Goal: Task Accomplishment & Management: Manage account settings

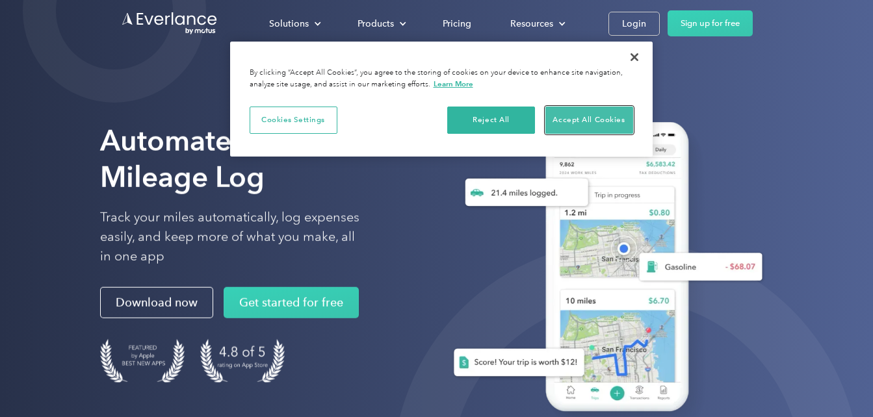
click at [590, 123] on button "Accept All Cookies" at bounding box center [589, 120] width 88 height 27
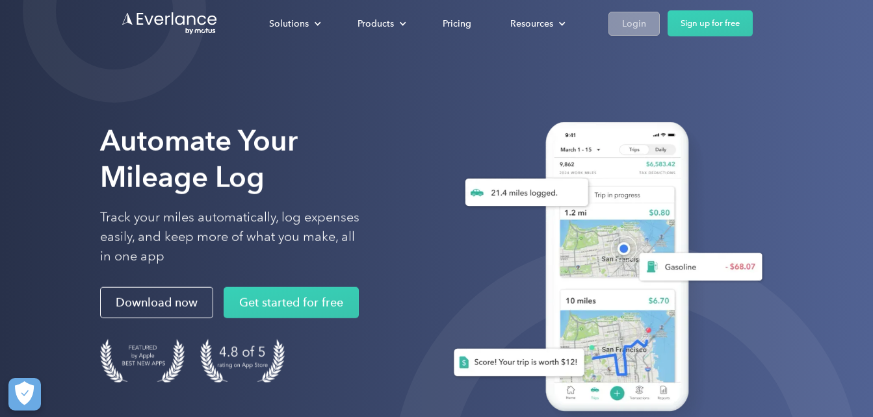
click at [620, 21] on link "Login" at bounding box center [633, 24] width 51 height 24
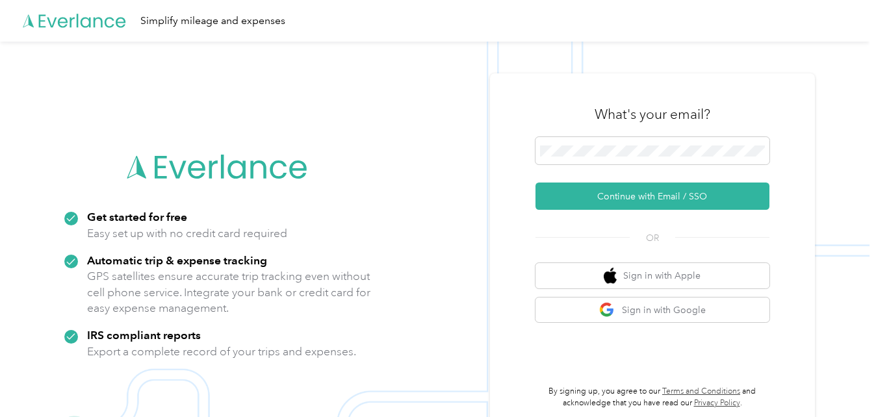
drag, startPoint x: 636, startPoint y: 157, endPoint x: 820, endPoint y: 71, distance: 202.7
click at [820, 71] on img at bounding box center [435, 250] width 870 height 417
click at [489, 318] on img at bounding box center [435, 250] width 870 height 417
